Goal: Transaction & Acquisition: Purchase product/service

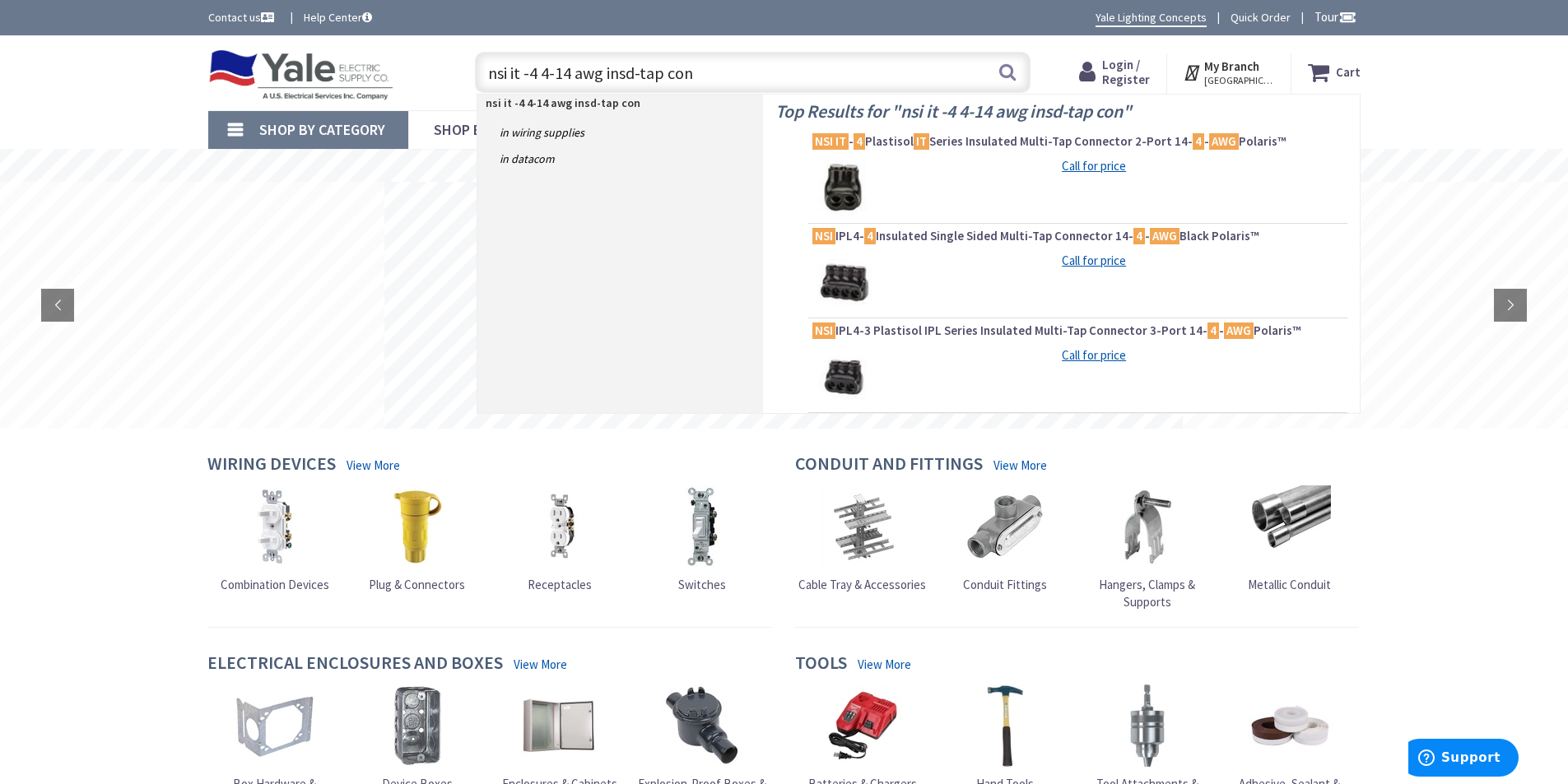
type input "nsi it -4 4-14 awg insd-tap conn"
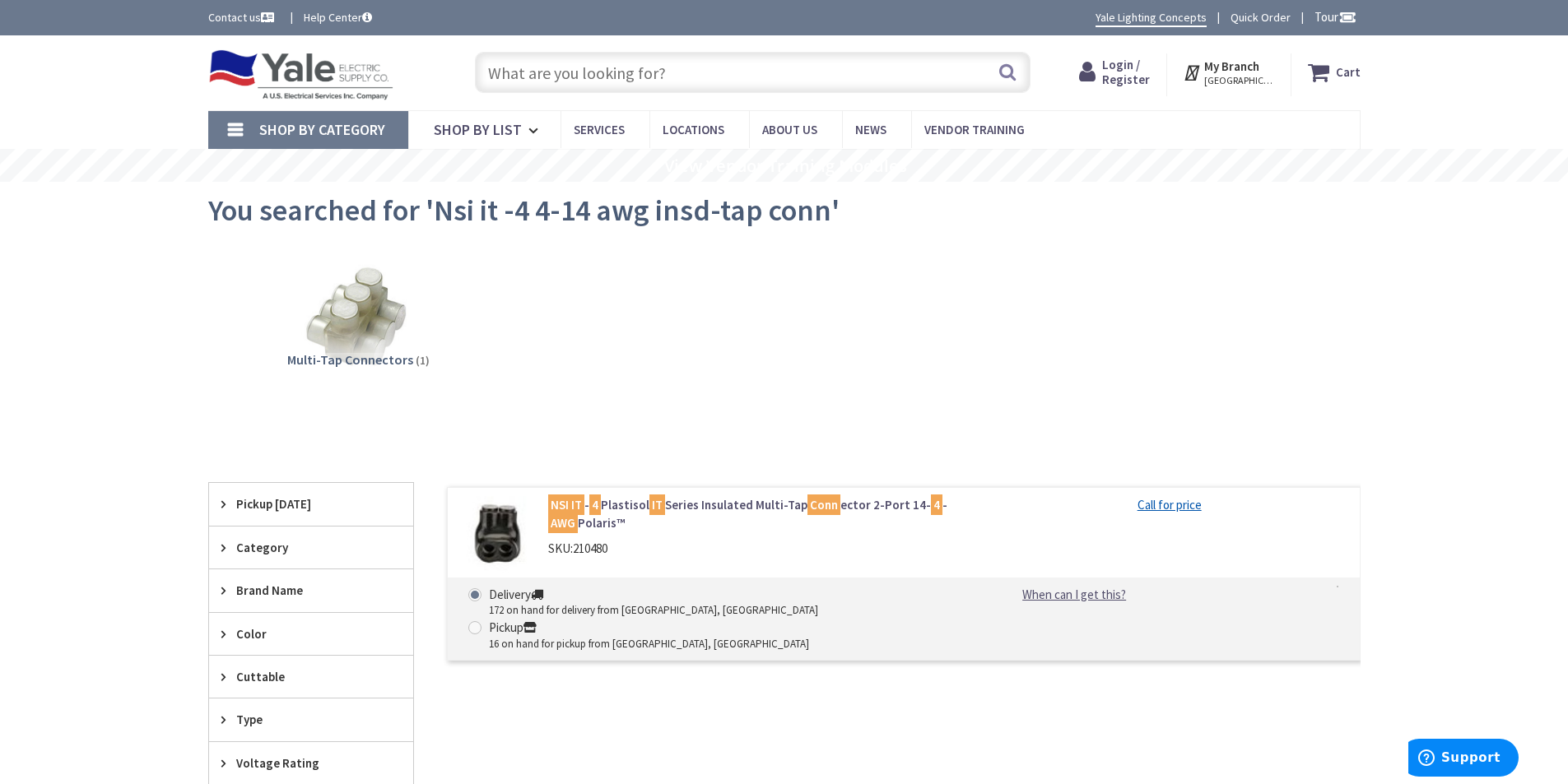
click at [778, 507] on link "NSI IT - 4 Plastisol IT Series Insulated Multi-Tap Conn ector 2-Port 14- 4 - AW…" at bounding box center [758, 514] width 419 height 36
